Goal: Information Seeking & Learning: Learn about a topic

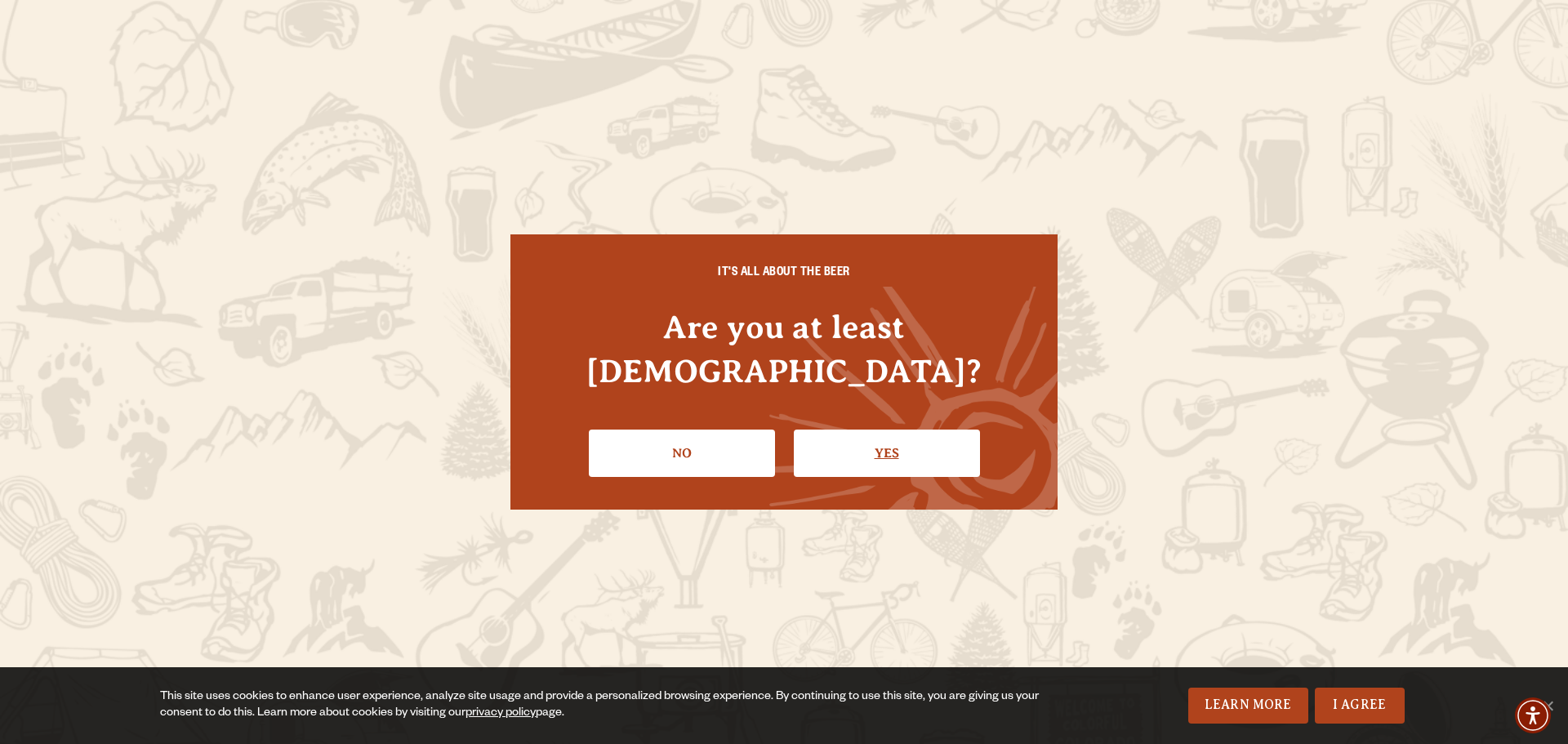
click at [816, 429] on link "Yes" at bounding box center [886, 453] width 186 height 47
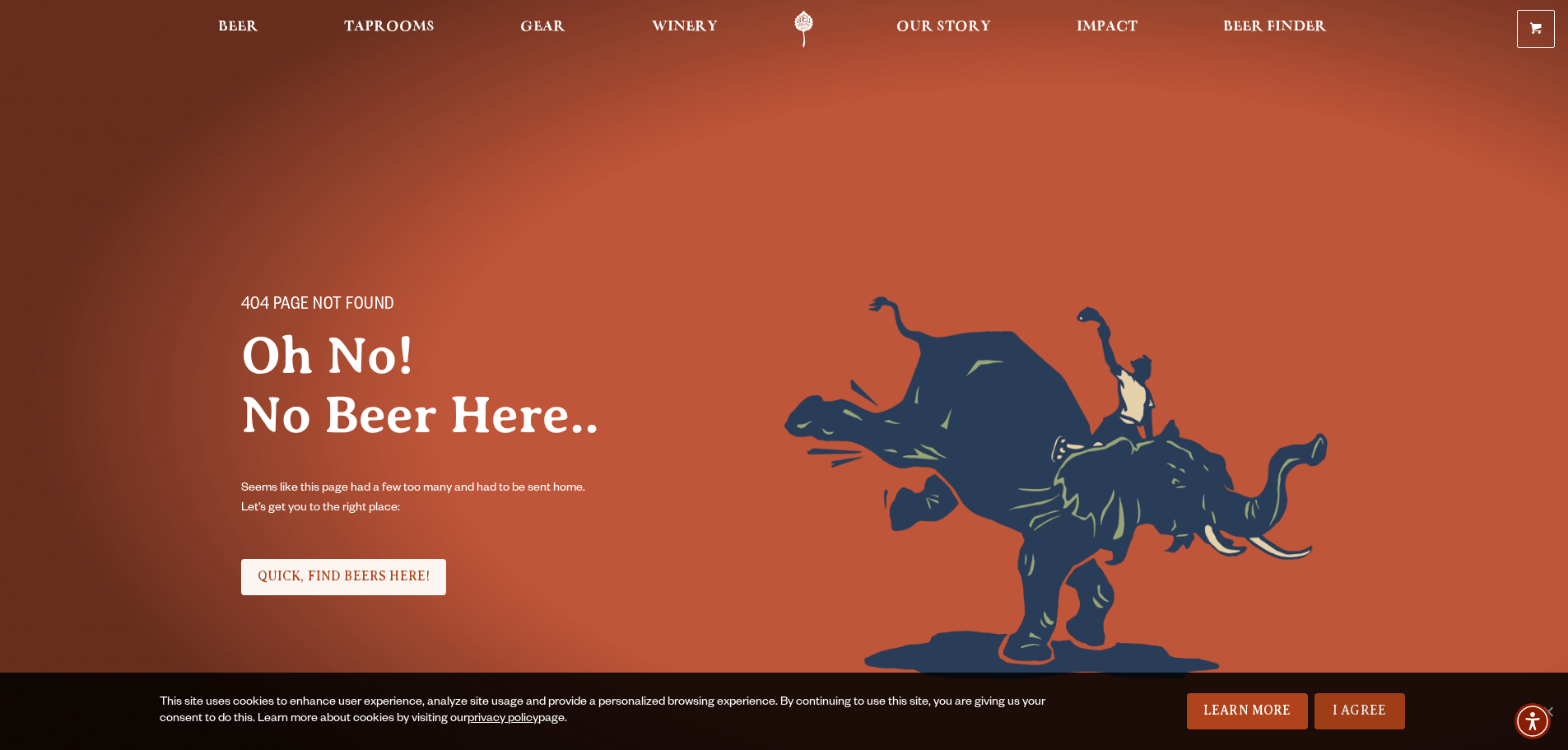
click at [1341, 714] on link "I Agree" at bounding box center [1360, 711] width 91 height 36
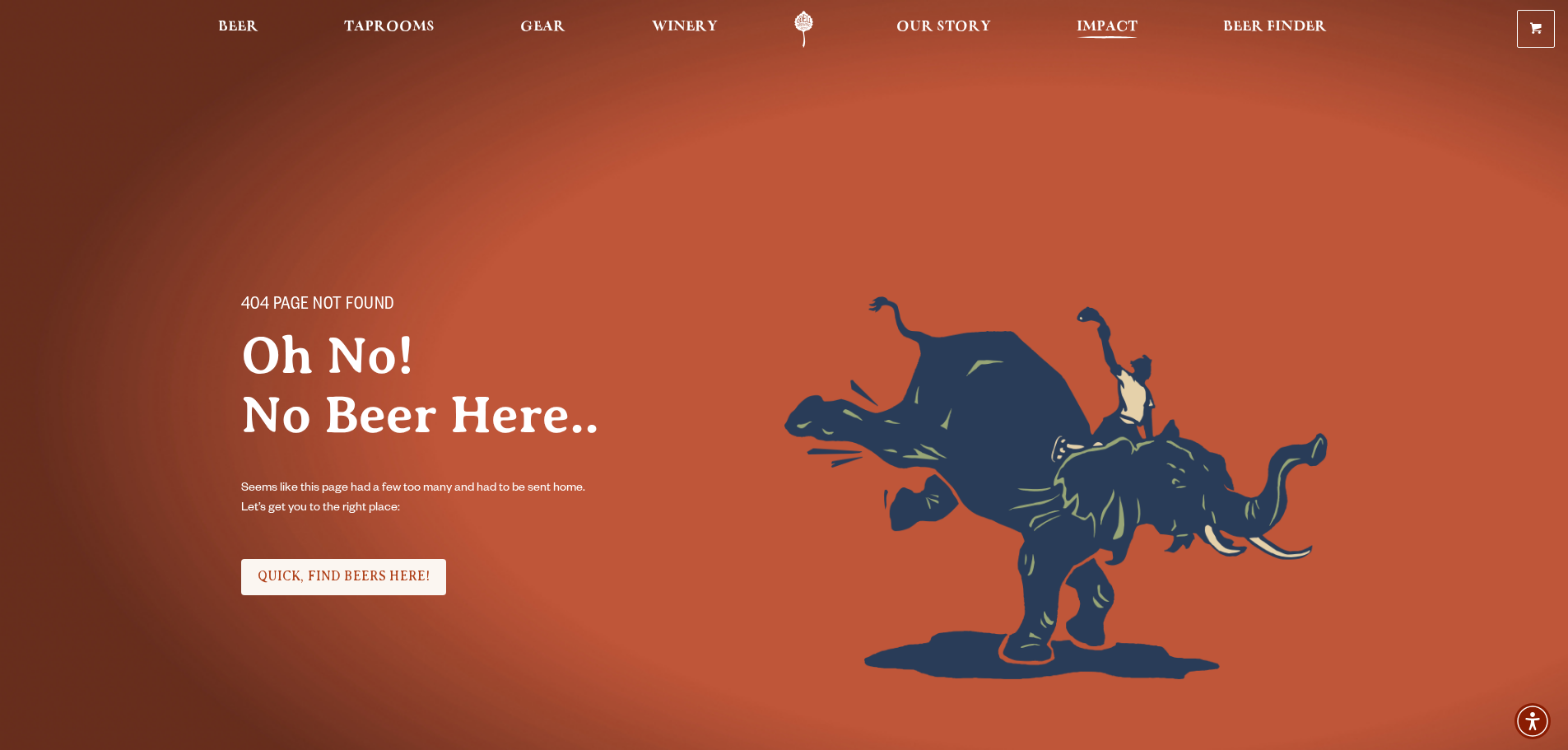
click at [1095, 29] on span "Impact" at bounding box center [1107, 27] width 61 height 14
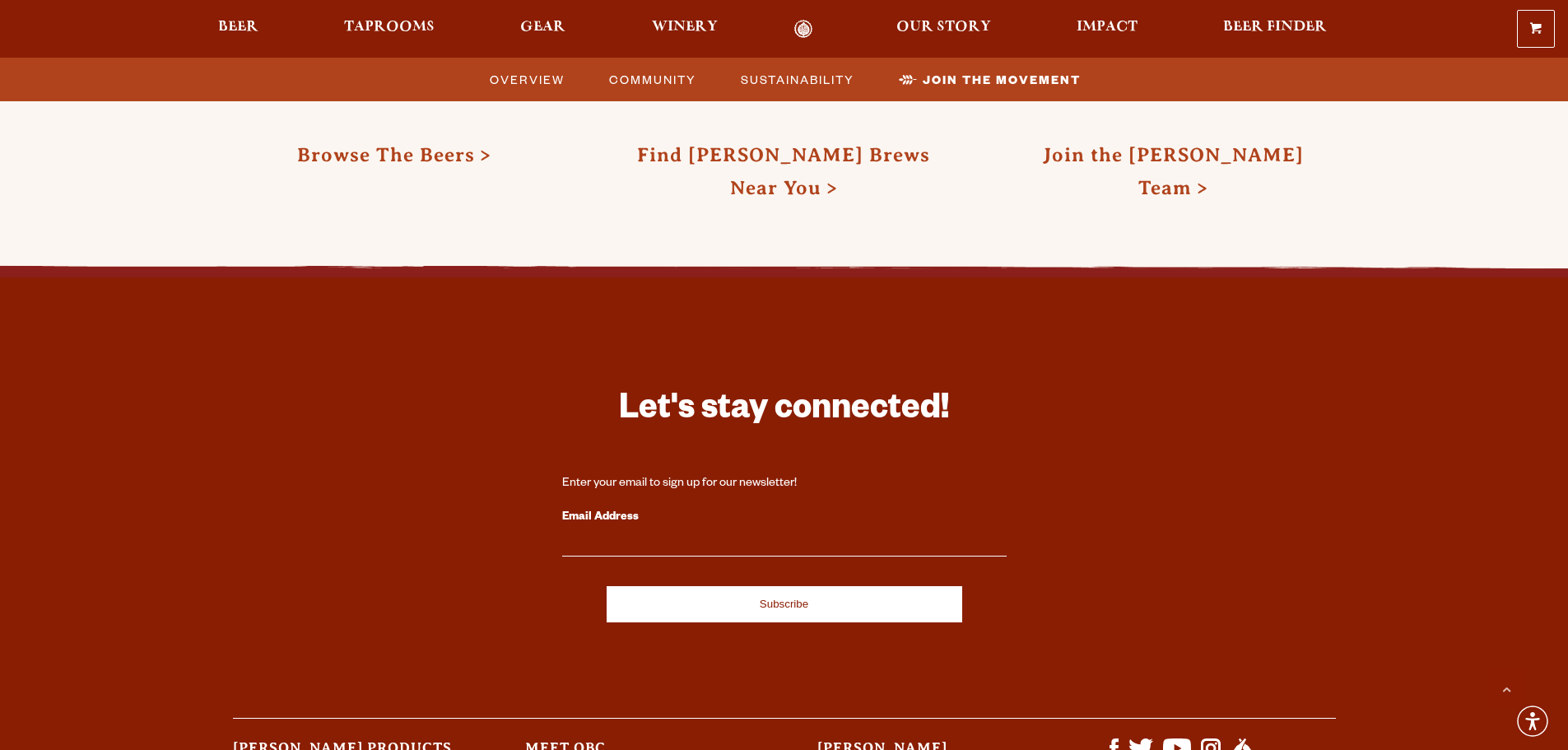
scroll to position [5029, 0]
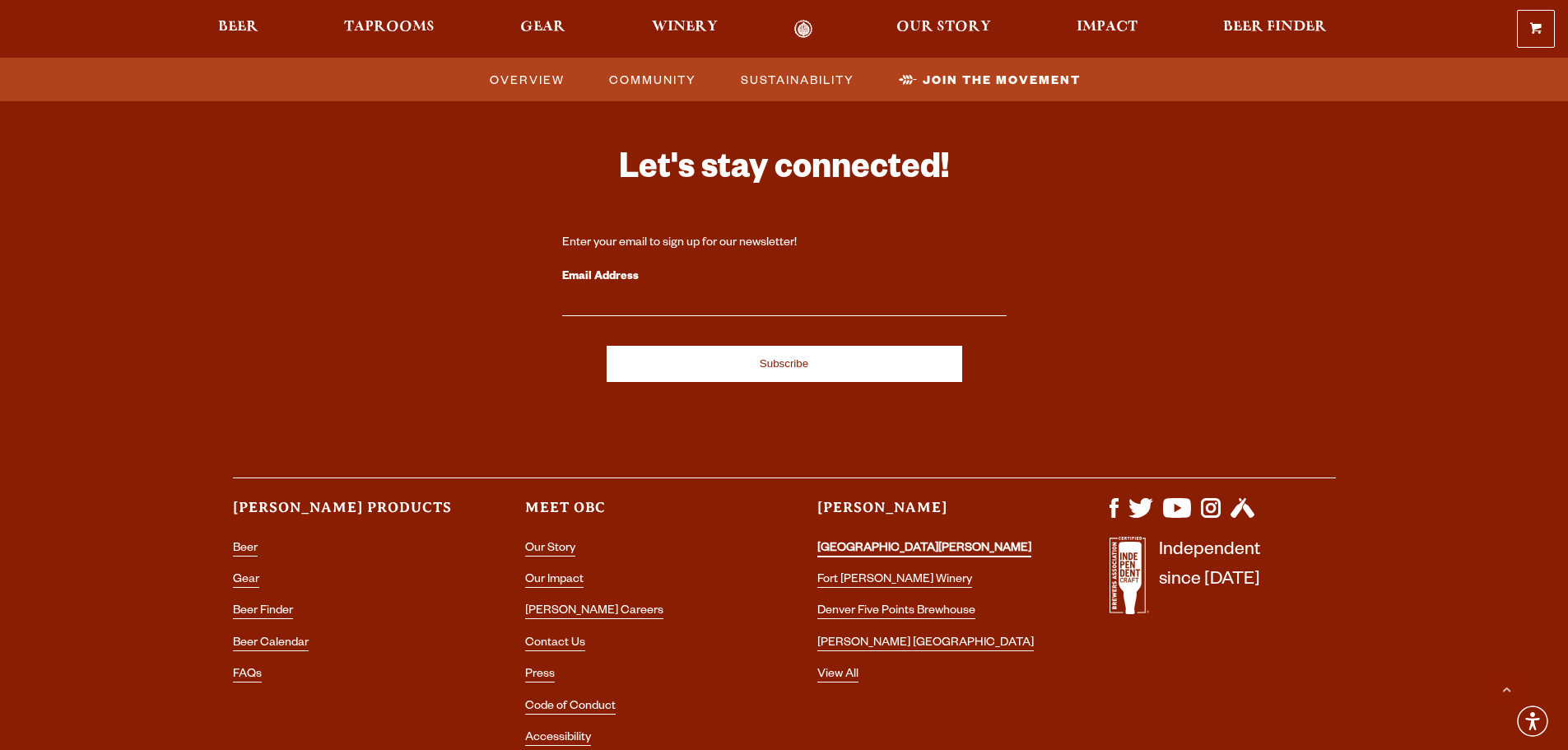
click at [935, 542] on link "[GEOGRAPHIC_DATA][PERSON_NAME]" at bounding box center [924, 549] width 214 height 14
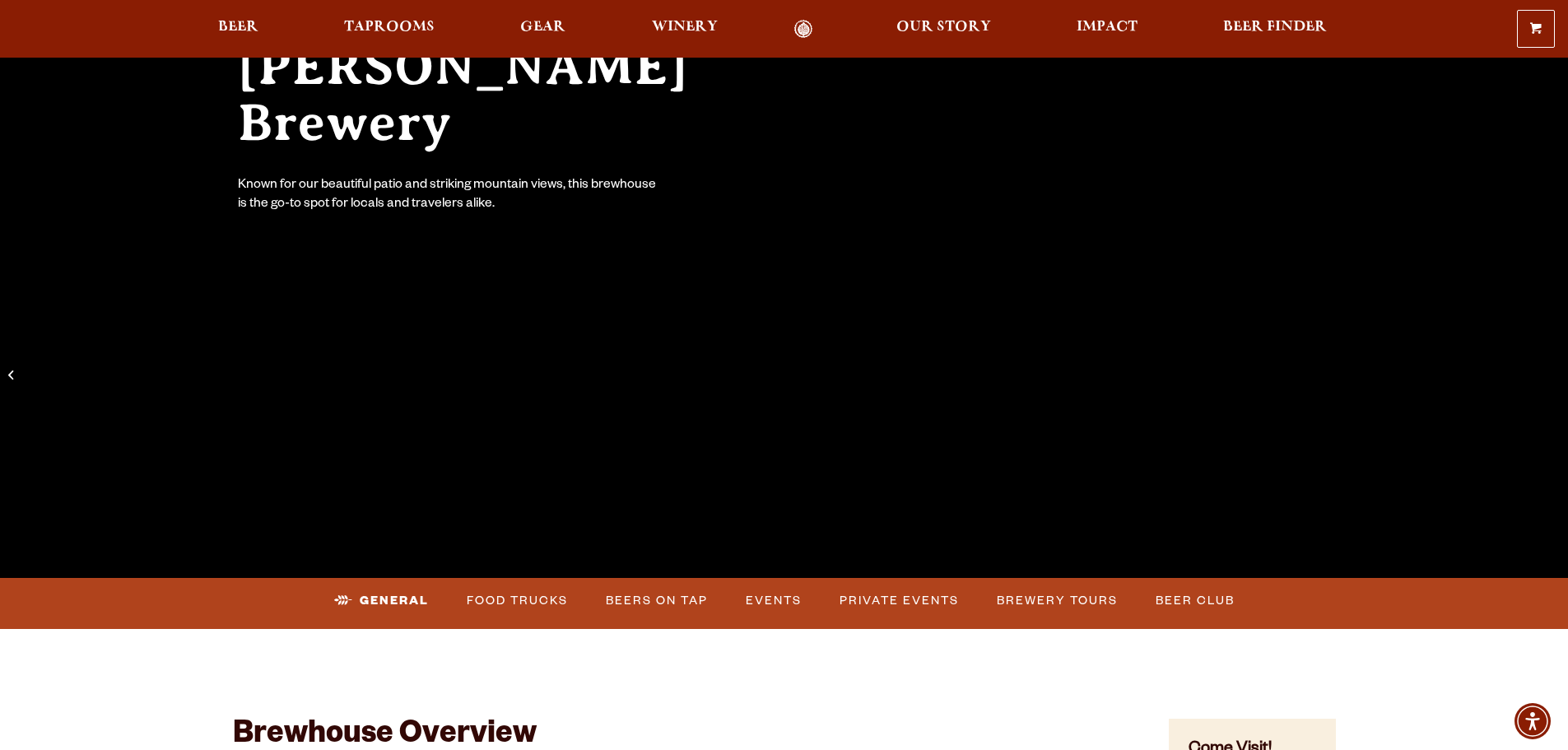
scroll to position [411, 0]
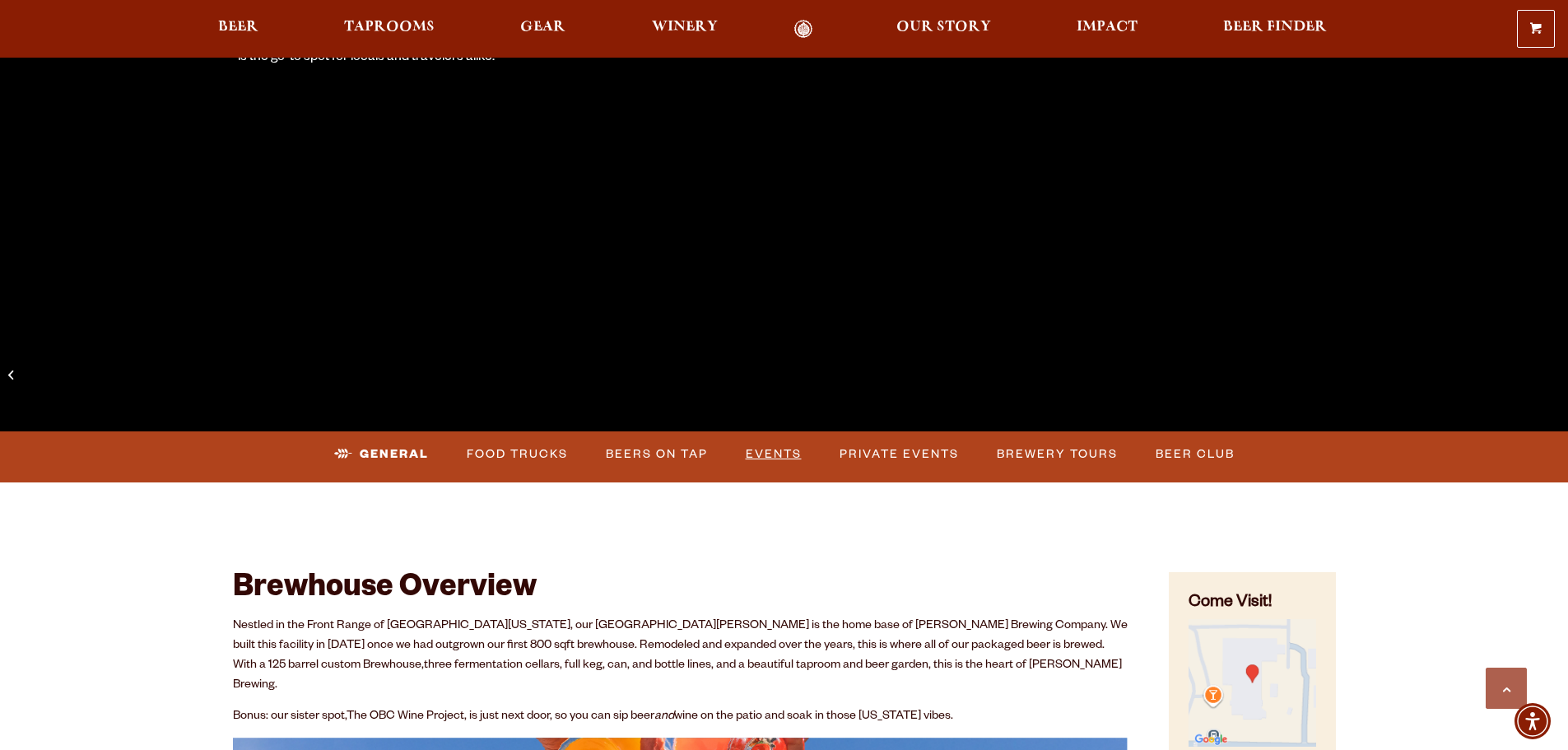
click at [784, 453] on link "Events" at bounding box center [774, 454] width 70 height 38
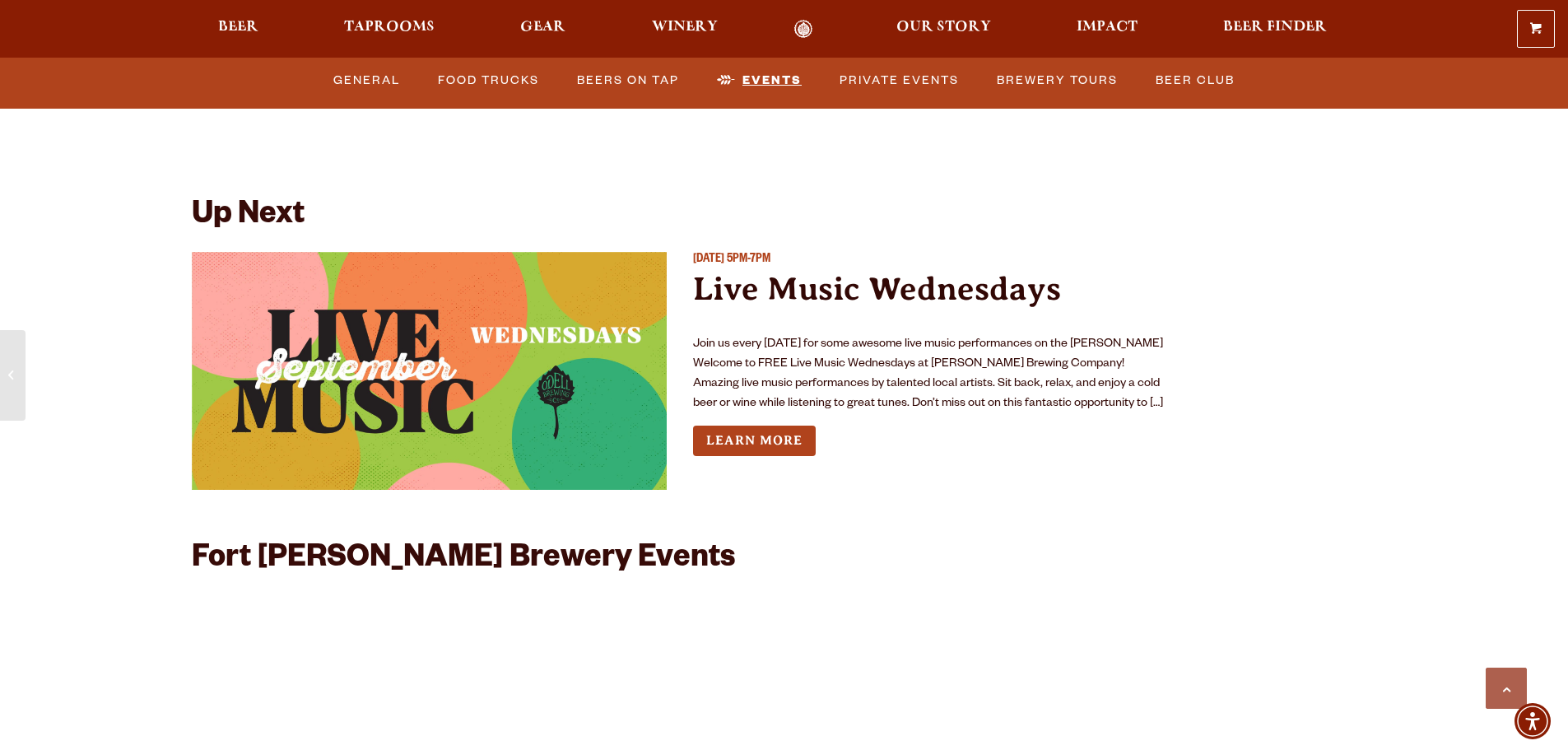
scroll to position [6143, 0]
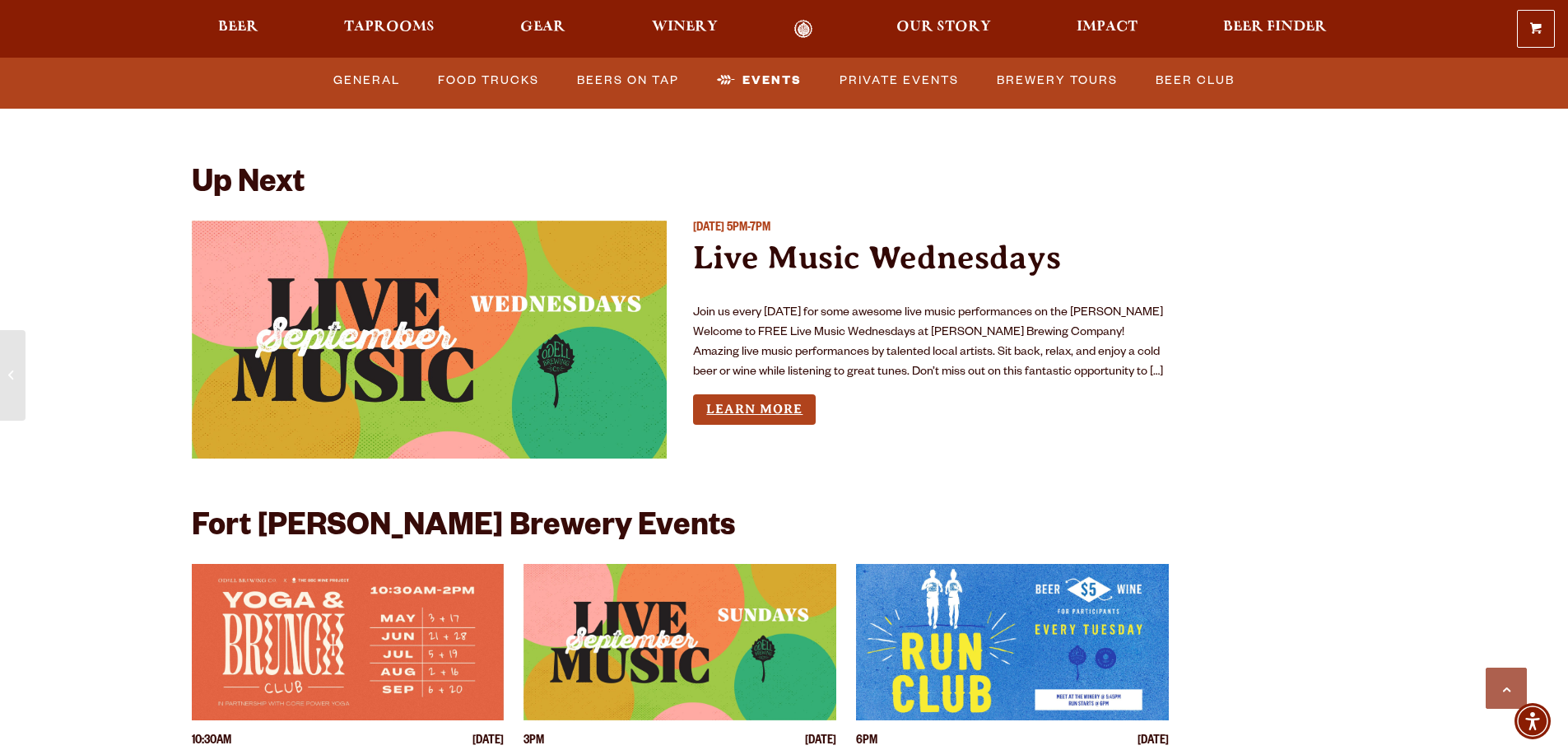
click at [720, 395] on link "Learn More" at bounding box center [754, 410] width 123 height 31
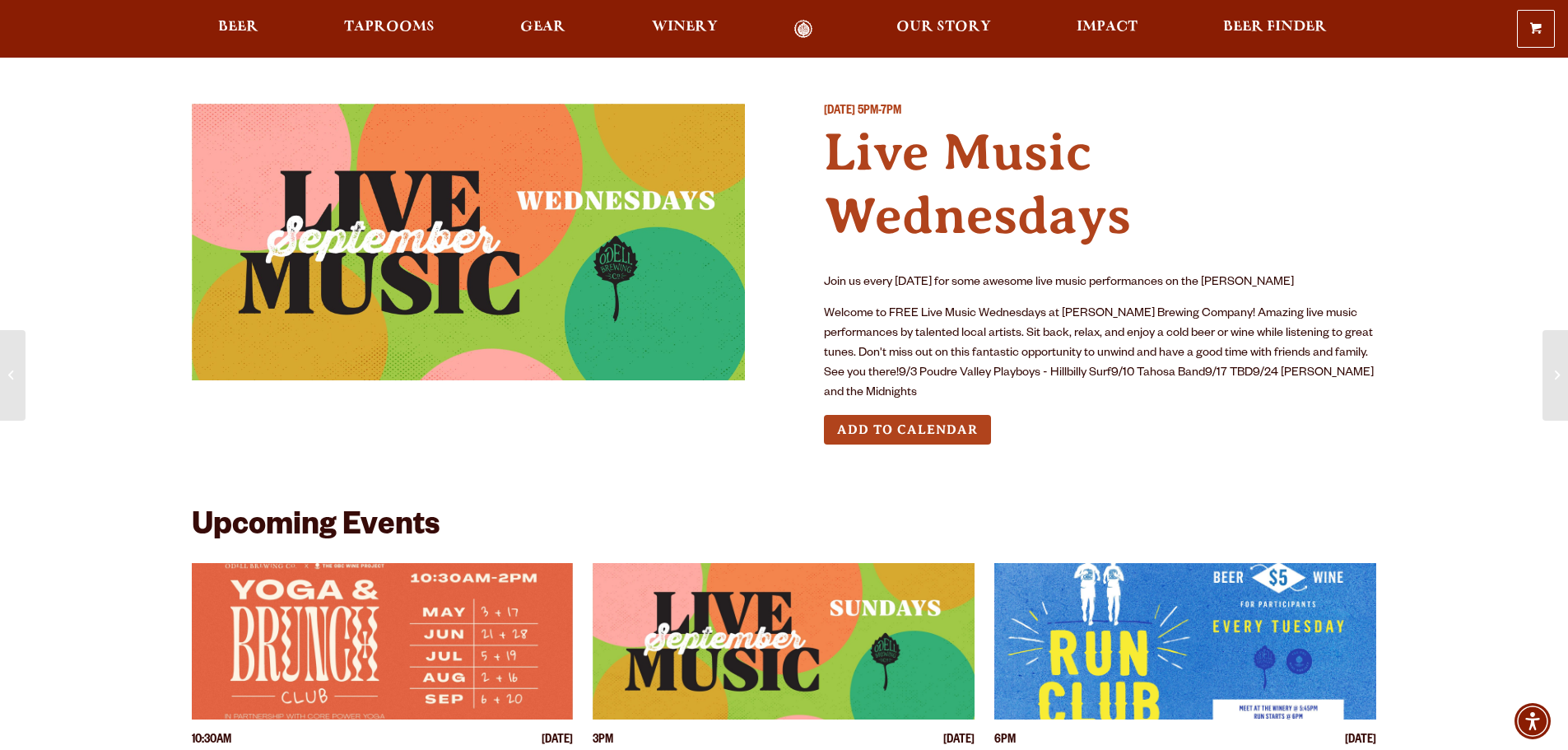
scroll to position [165, 0]
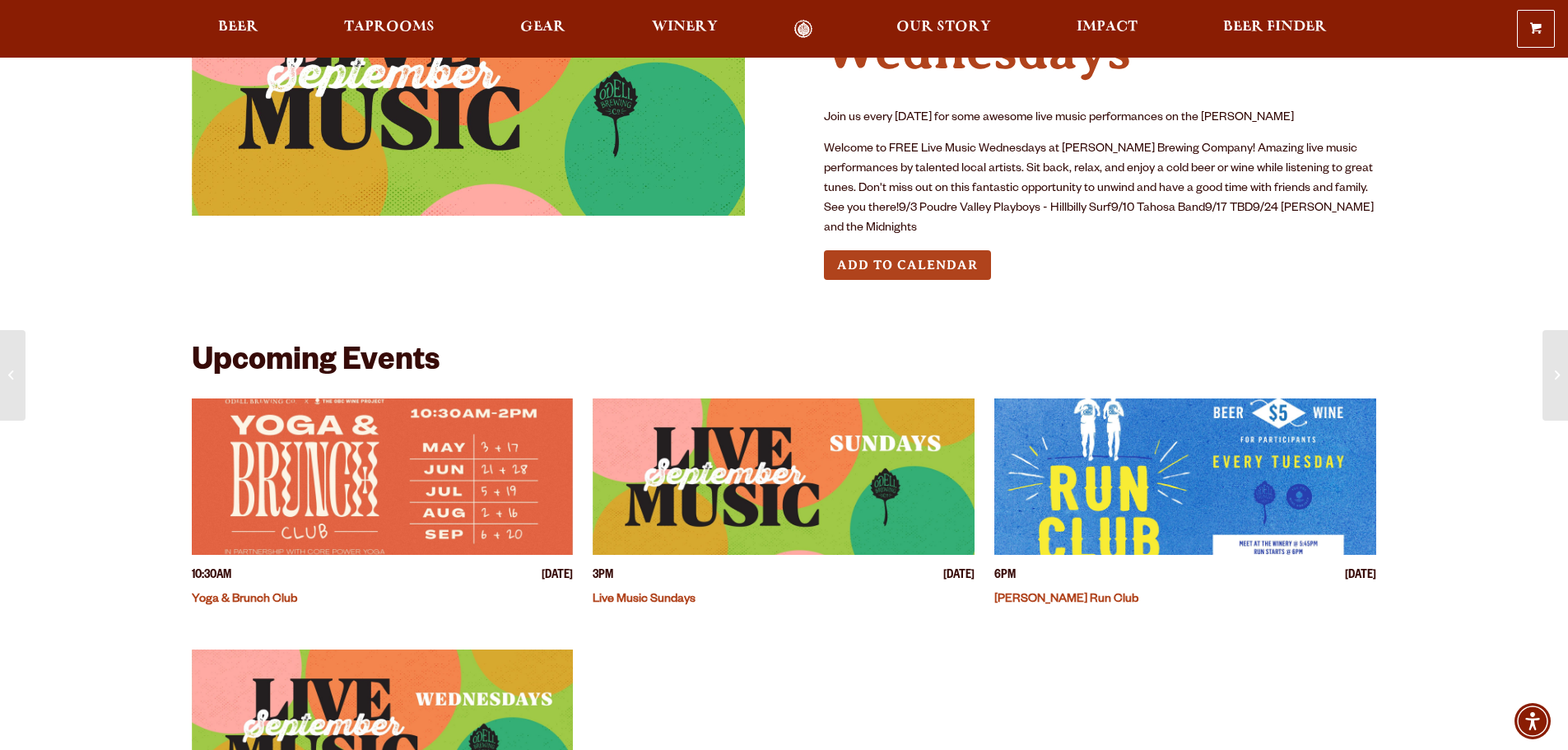
click at [315, 486] on img "View event details" at bounding box center [383, 477] width 382 height 156
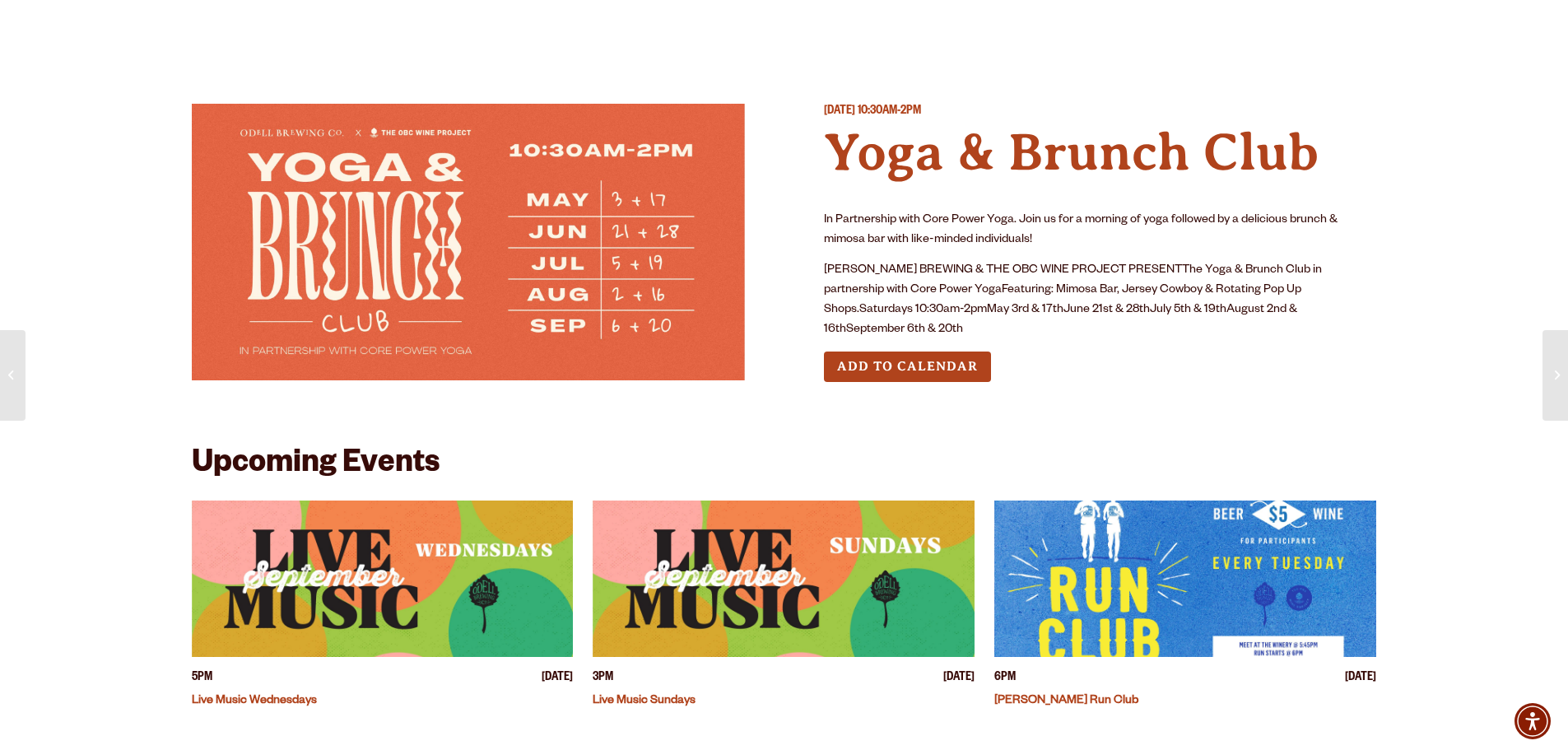
drag, startPoint x: 425, startPoint y: 585, endPoint x: 436, endPoint y: 464, distance: 121.5
click at [425, 585] on img "View event details" at bounding box center [383, 579] width 382 height 156
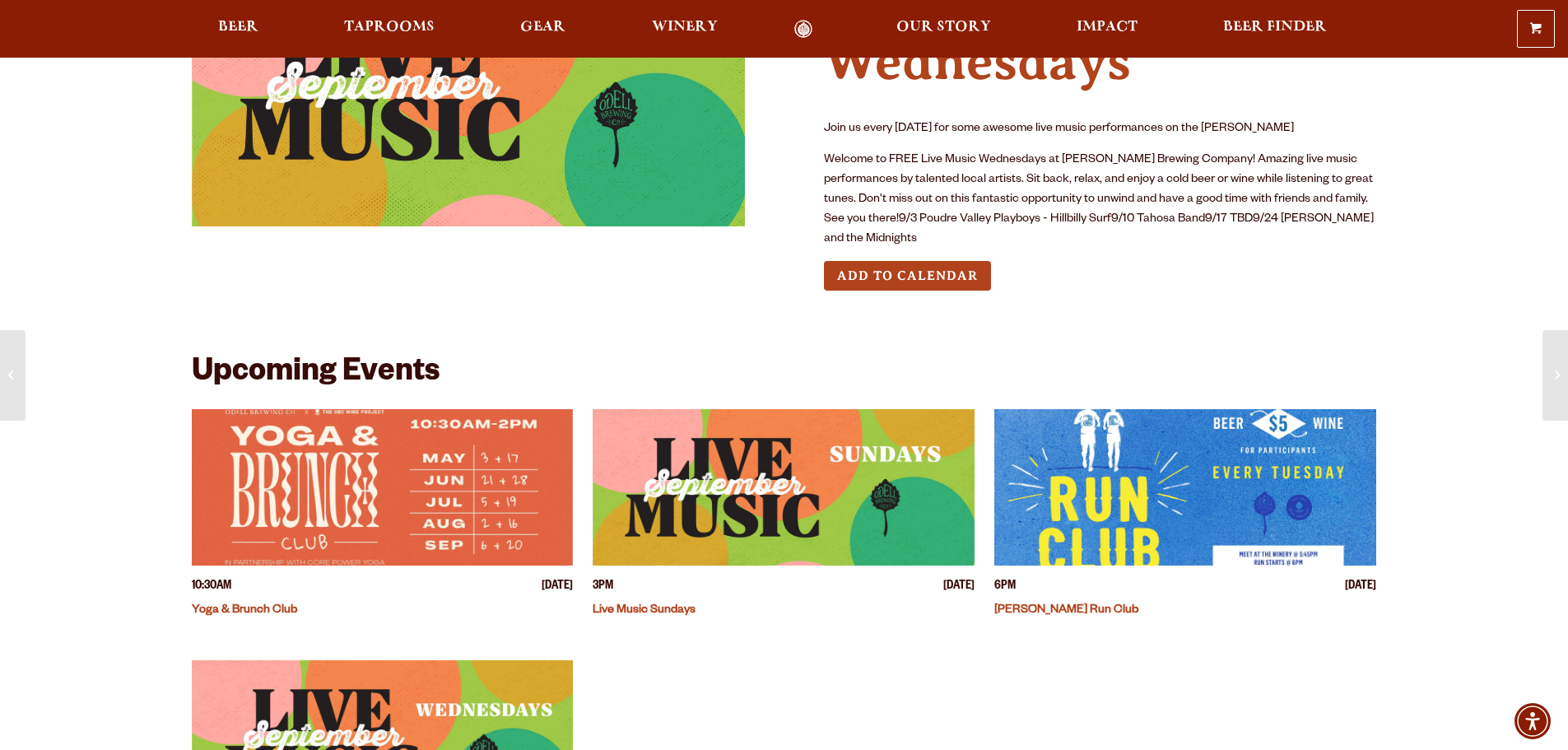
scroll to position [165, 0]
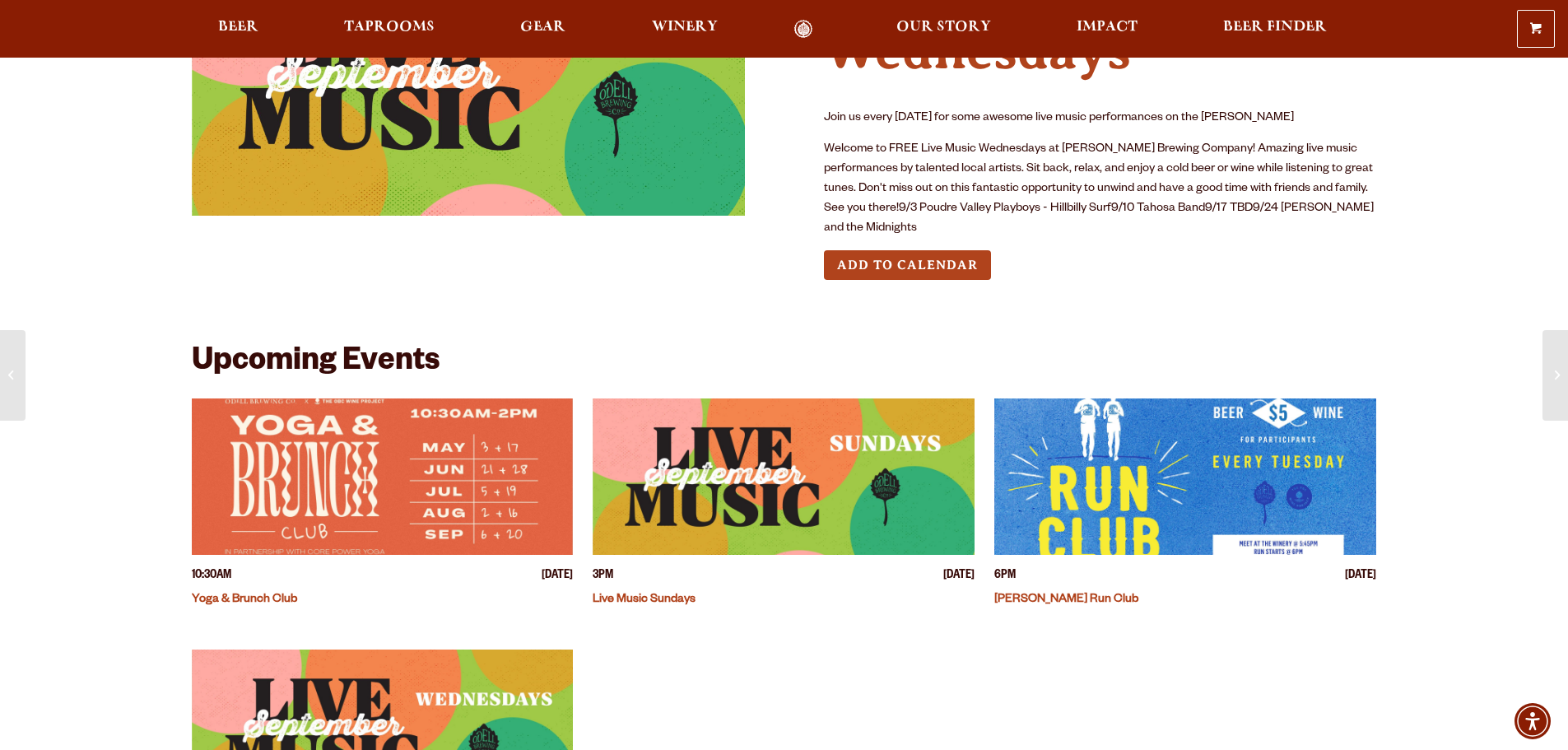
click at [1224, 477] on img "View event details" at bounding box center [1185, 477] width 382 height 156
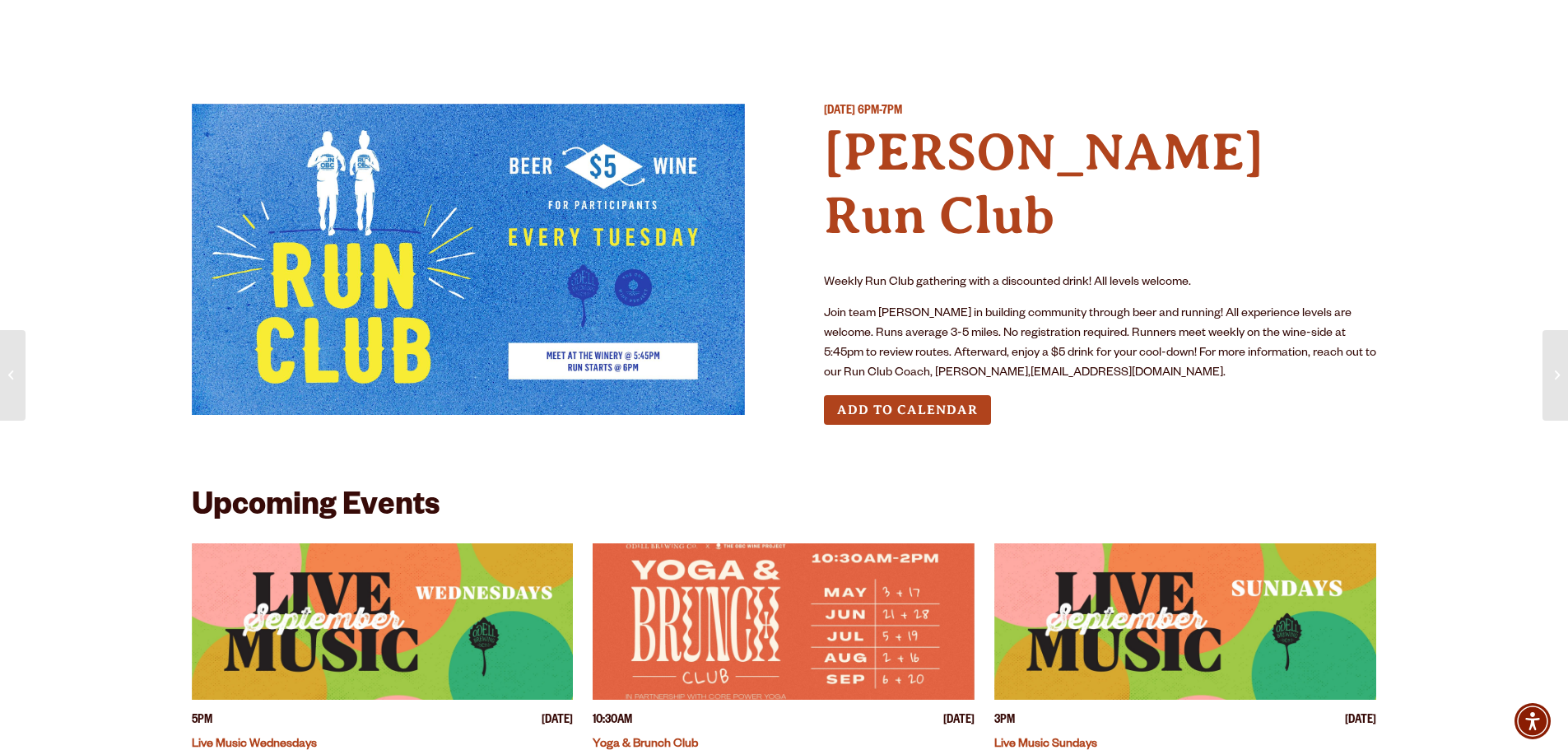
drag, startPoint x: 1580, startPoint y: 23, endPoint x: 1131, endPoint y: 274, distance: 514.4
click at [1131, 305] on p "Join team [PERSON_NAME] in building community through beer and running! All exp…" at bounding box center [1100, 344] width 553 height 79
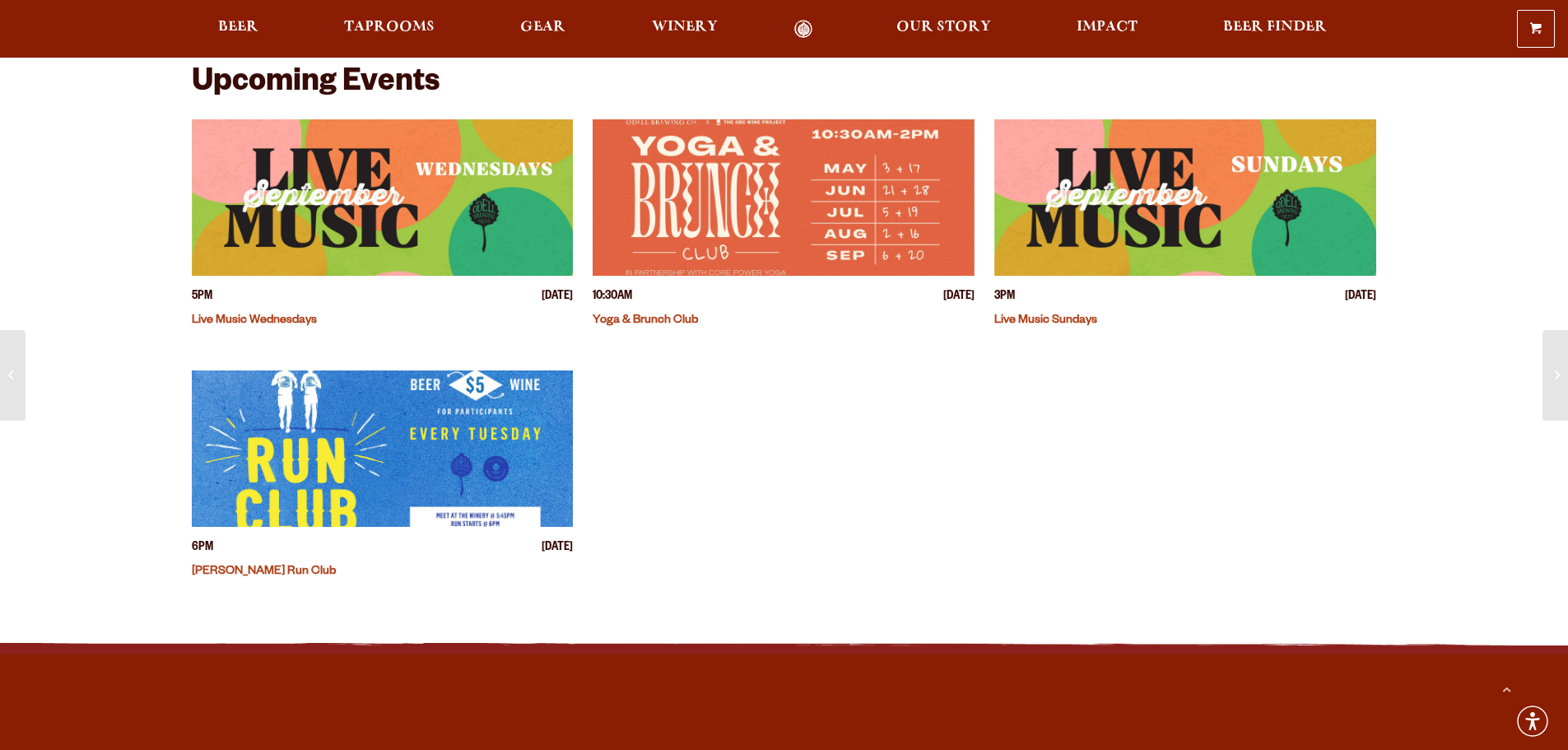
scroll to position [658, 0]
